Goal: Information Seeking & Learning: Learn about a topic

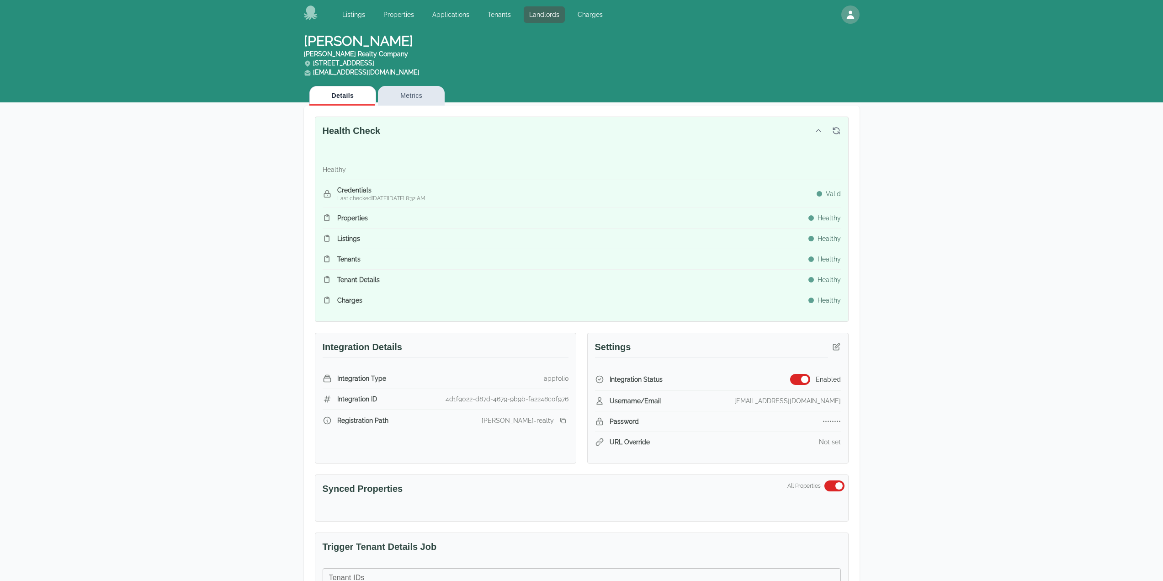
scroll to position [731, 0]
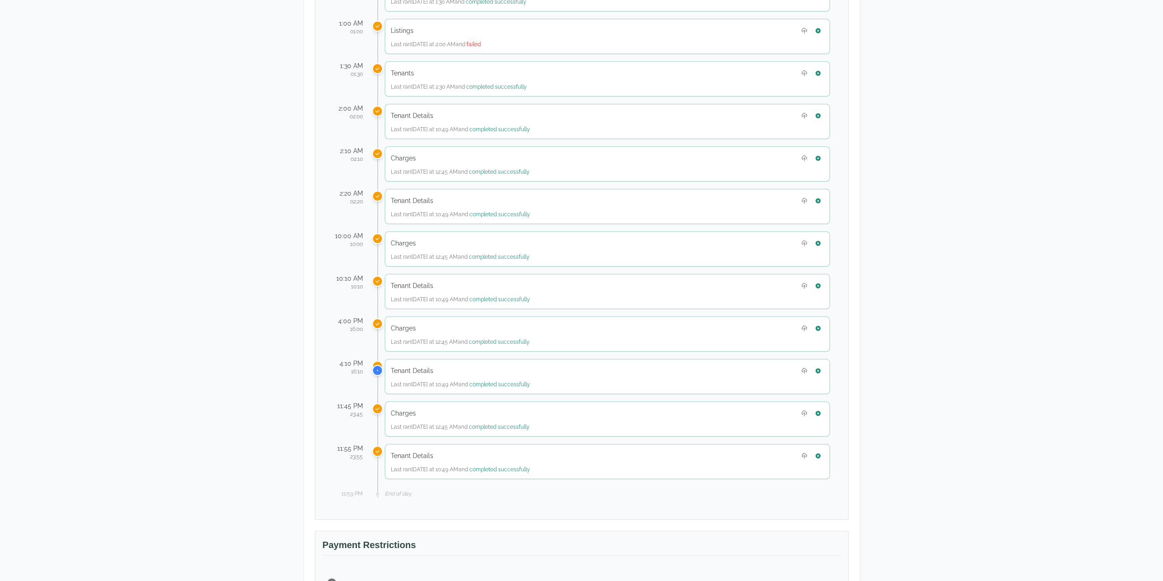
click at [872, 281] on div "[PERSON_NAME] [PERSON_NAME] Realty Company [STREET_ADDRESS] [EMAIL_ADDRESS][DOM…" at bounding box center [581, 95] width 585 height 1595
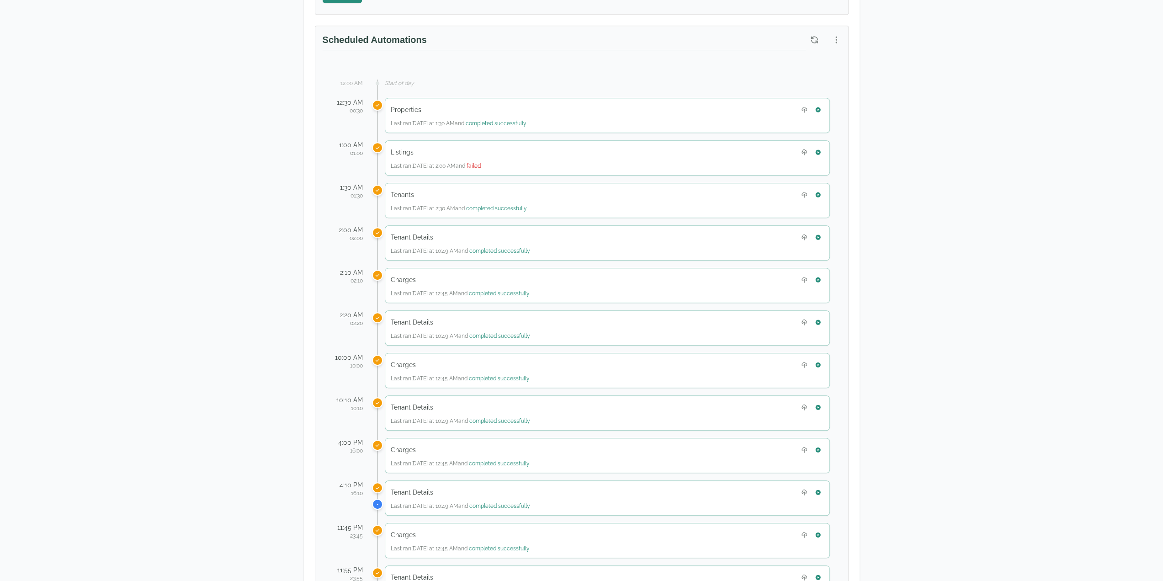
scroll to position [448, 0]
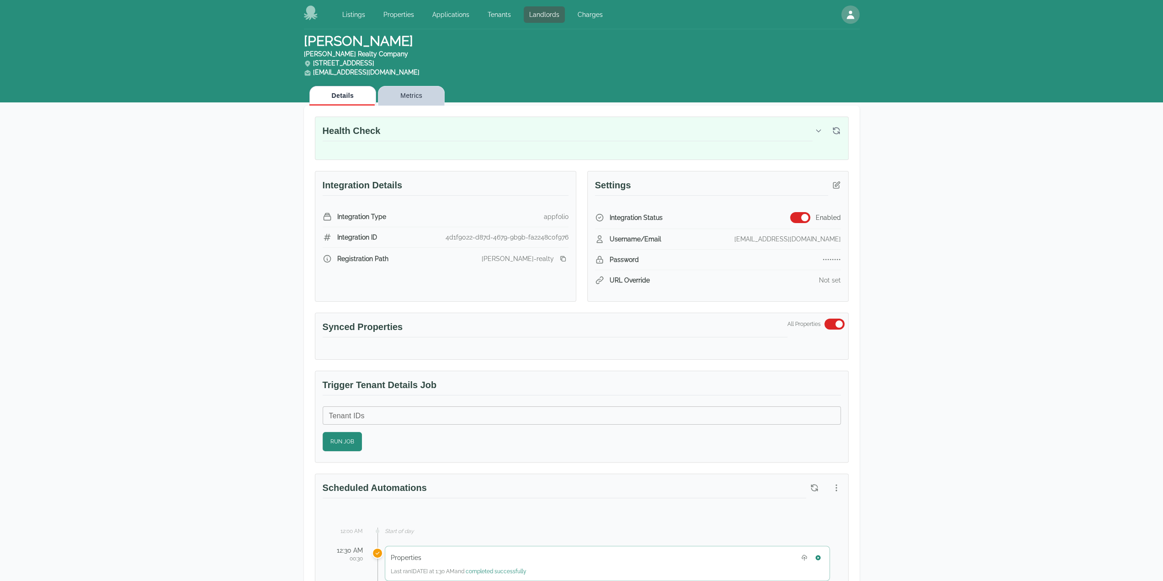
click at [425, 100] on button "Metrics" at bounding box center [411, 96] width 67 height 20
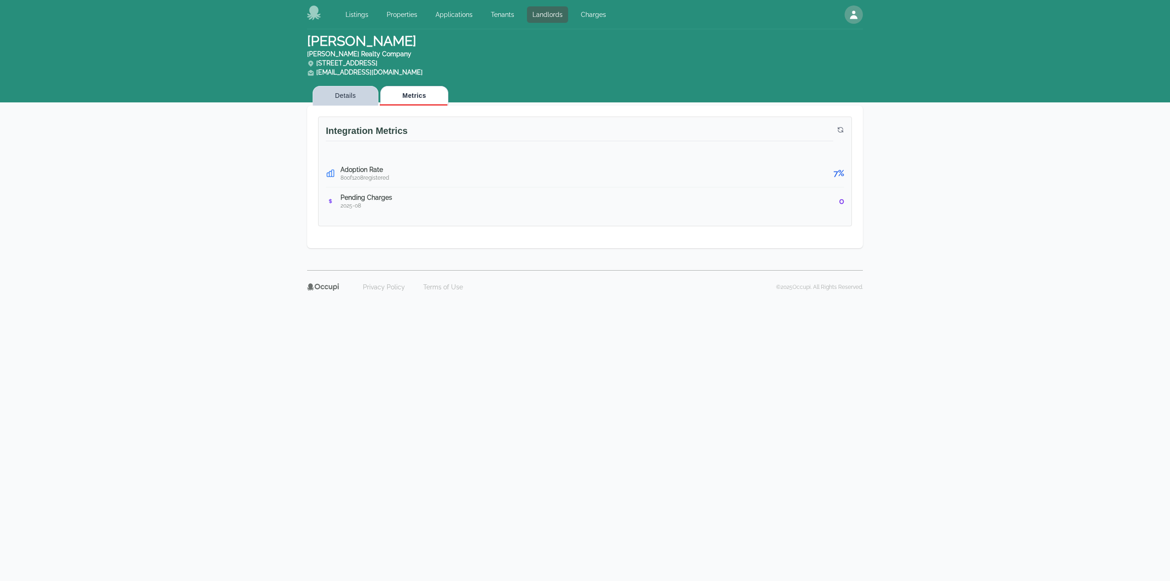
click at [337, 96] on button "Details" at bounding box center [346, 96] width 66 height 20
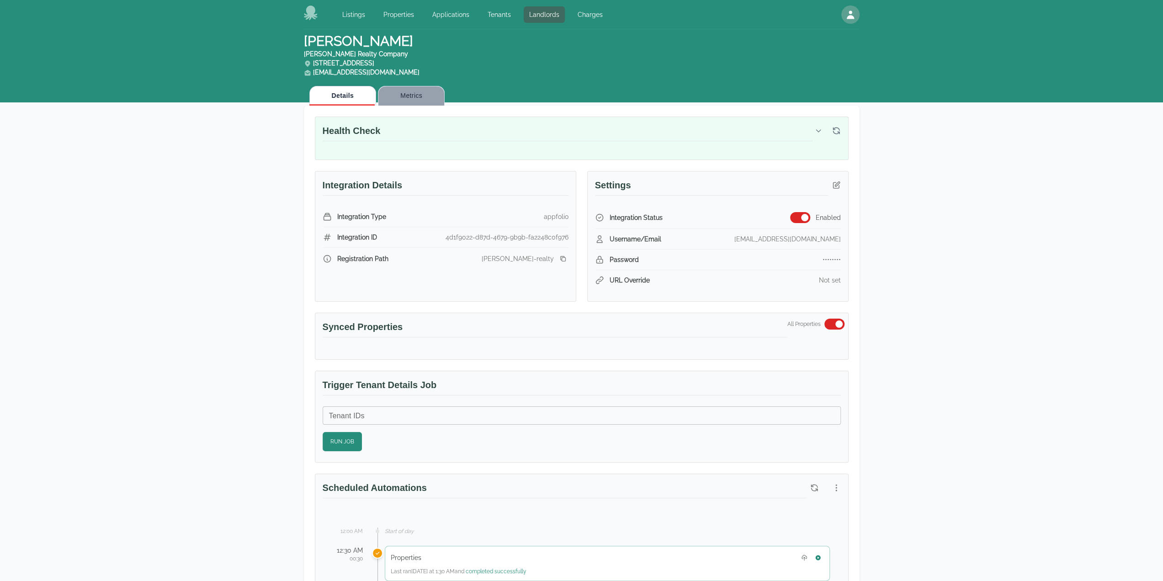
click at [404, 100] on button "Metrics" at bounding box center [411, 96] width 67 height 20
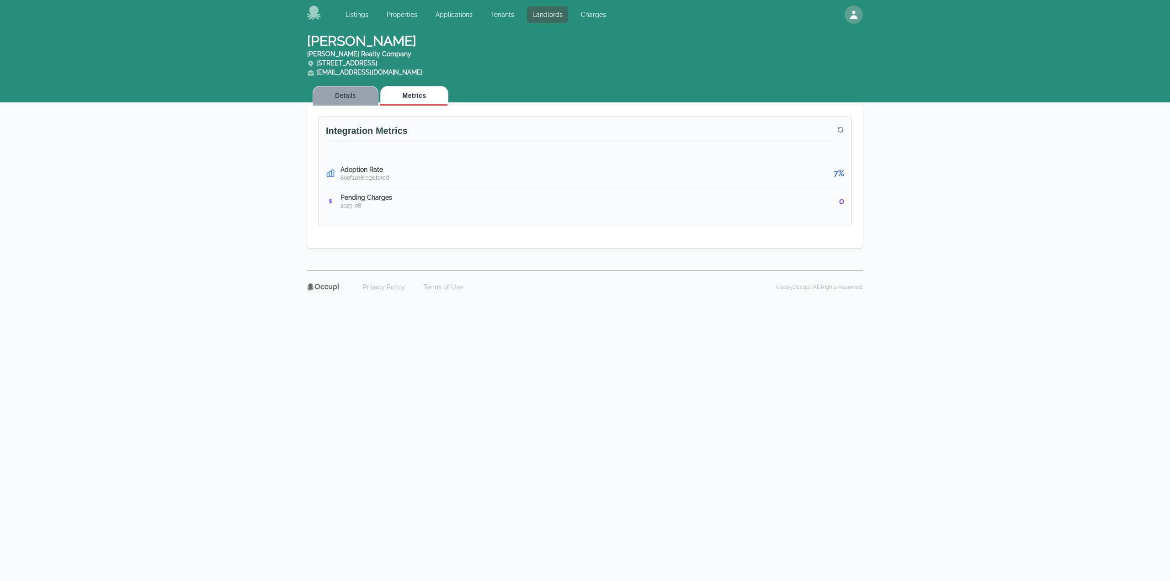
click at [344, 94] on button "Details" at bounding box center [346, 96] width 66 height 20
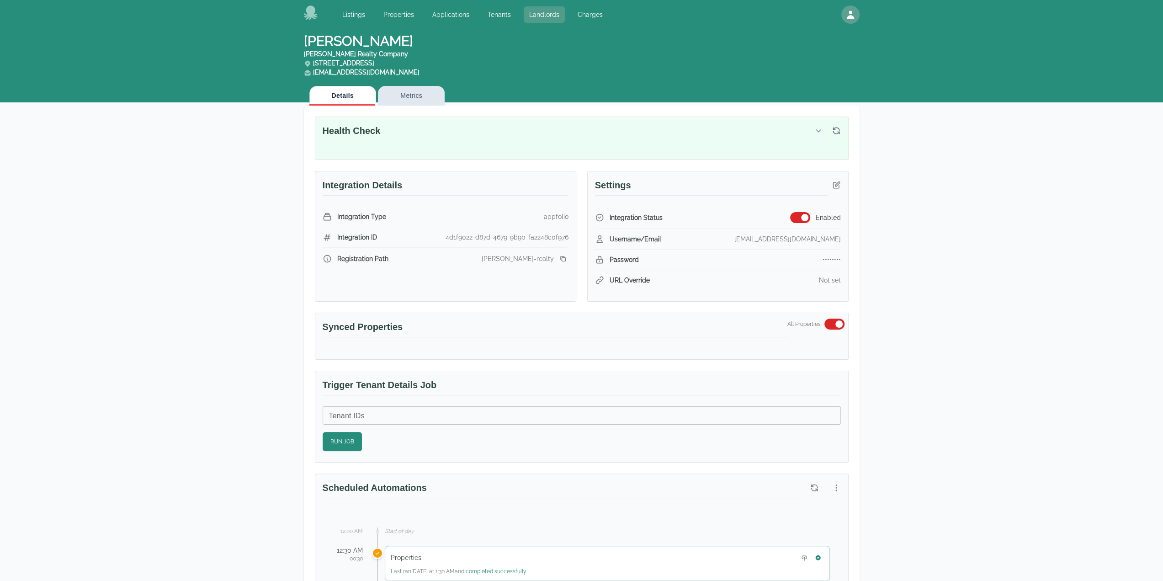
click at [543, 16] on link "Landlords" at bounding box center [544, 14] width 41 height 16
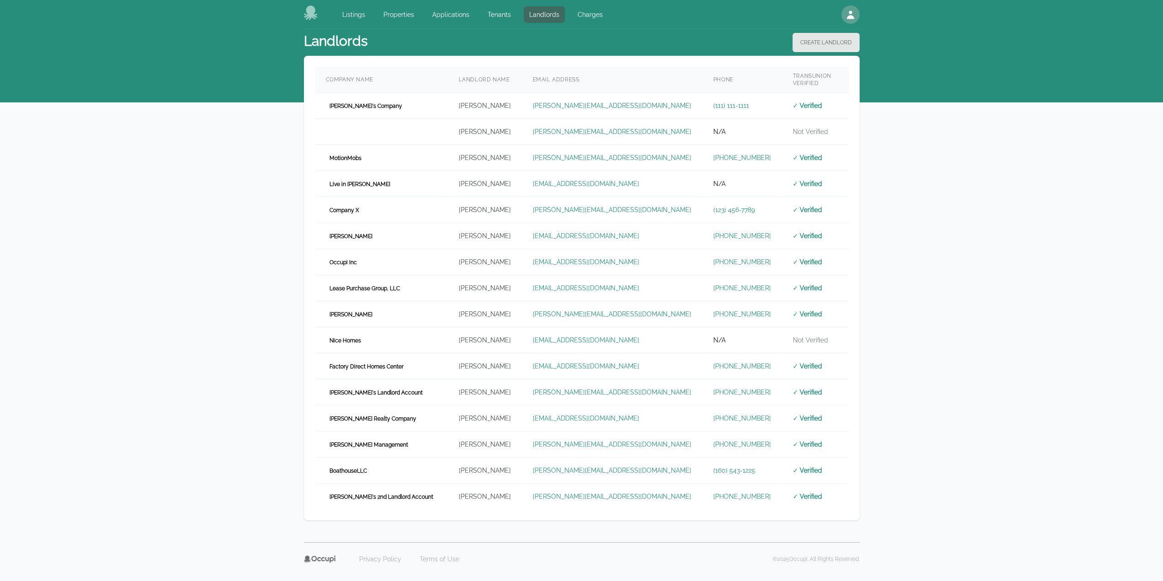
click at [1030, 383] on div "Landlords Create Landlord Company Name Landlord Name Email Address Phone TransU…" at bounding box center [581, 285] width 1163 height 513
